Goal: Information Seeking & Learning: Learn about a topic

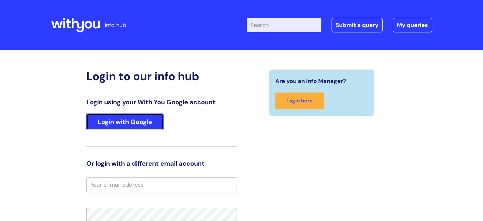
click at [161, 119] on link "Login with Google" at bounding box center [124, 121] width 77 height 17
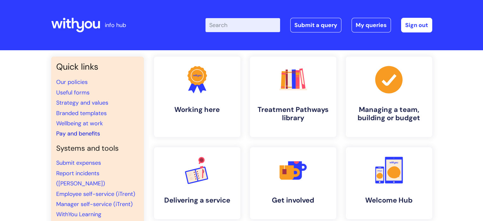
click at [94, 131] on link "Pay and benefits" at bounding box center [78, 134] width 44 height 8
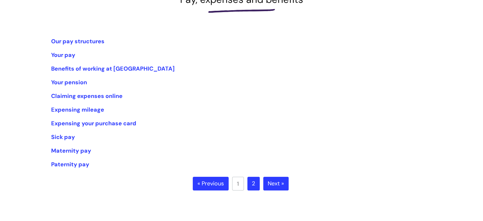
scroll to position [95, 0]
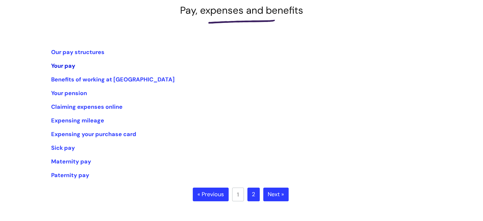
click at [68, 66] on link "Your pay" at bounding box center [63, 66] width 24 height 8
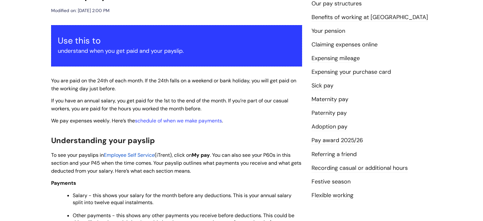
scroll to position [95, 0]
click at [356, 140] on link "Pay award 2025/26" at bounding box center [337, 140] width 51 height 8
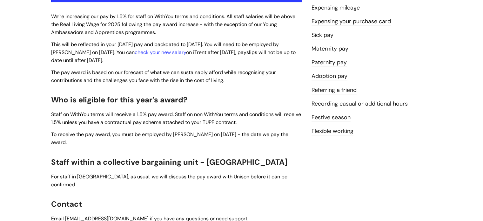
scroll to position [159, 0]
click at [337, 117] on link "Festive season" at bounding box center [331, 118] width 39 height 8
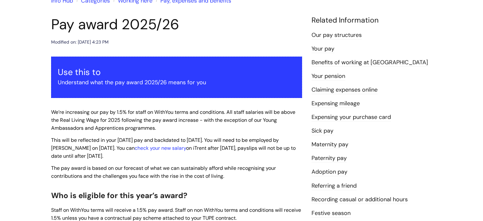
scroll to position [32, 0]
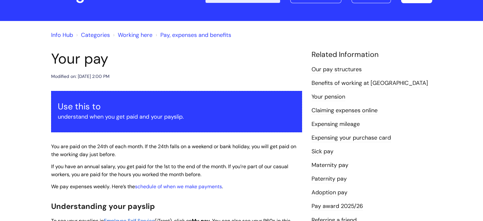
scroll to position [1, 0]
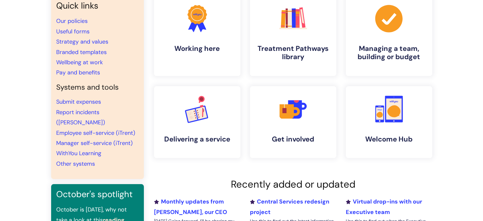
scroll to position [64, 0]
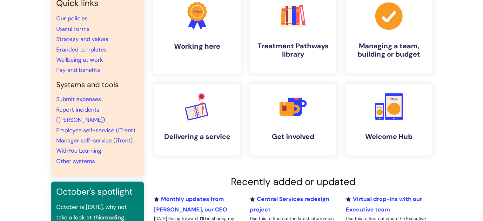
click at [194, 41] on link ".cls-1{fill:#f89b22;}.cls-1,.cls-2,.cls-3{stroke-width:0px;}.cls-2{fill:#2d3cff…" at bounding box center [197, 33] width 88 height 82
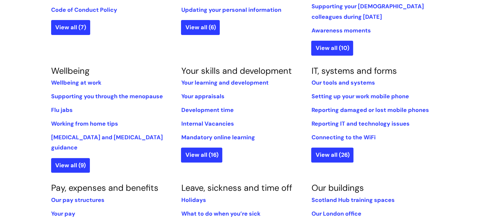
scroll to position [222, 0]
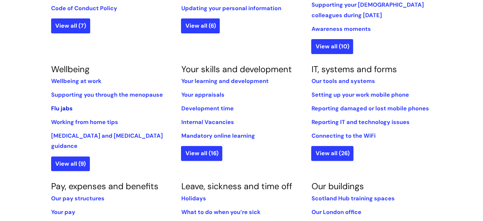
click at [69, 110] on link "Flu jabs" at bounding box center [62, 108] width 22 height 8
